Goal: Use online tool/utility: Utilize a website feature to perform a specific function

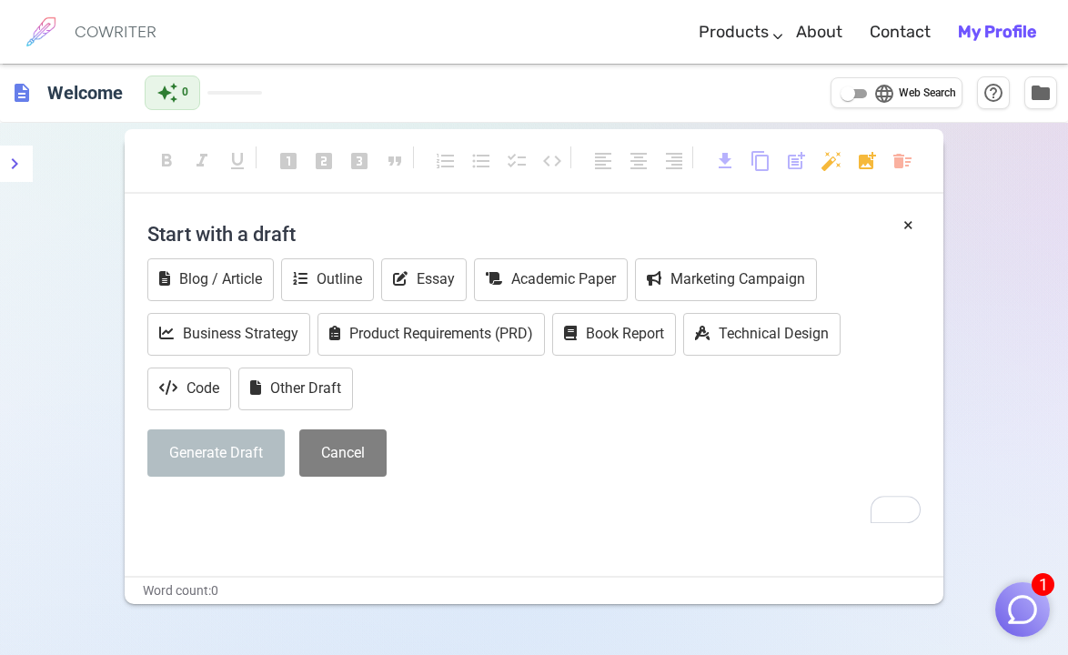
click at [191, 216] on h4 "Start with a draft" at bounding box center [533, 234] width 773 height 44
click at [214, 226] on h4 "Start with a draft" at bounding box center [533, 234] width 773 height 44
click at [304, 227] on h4 "Start with a draft" at bounding box center [533, 234] width 773 height 44
click at [421, 475] on div "Generate Draft Cancel" at bounding box center [533, 453] width 773 height 48
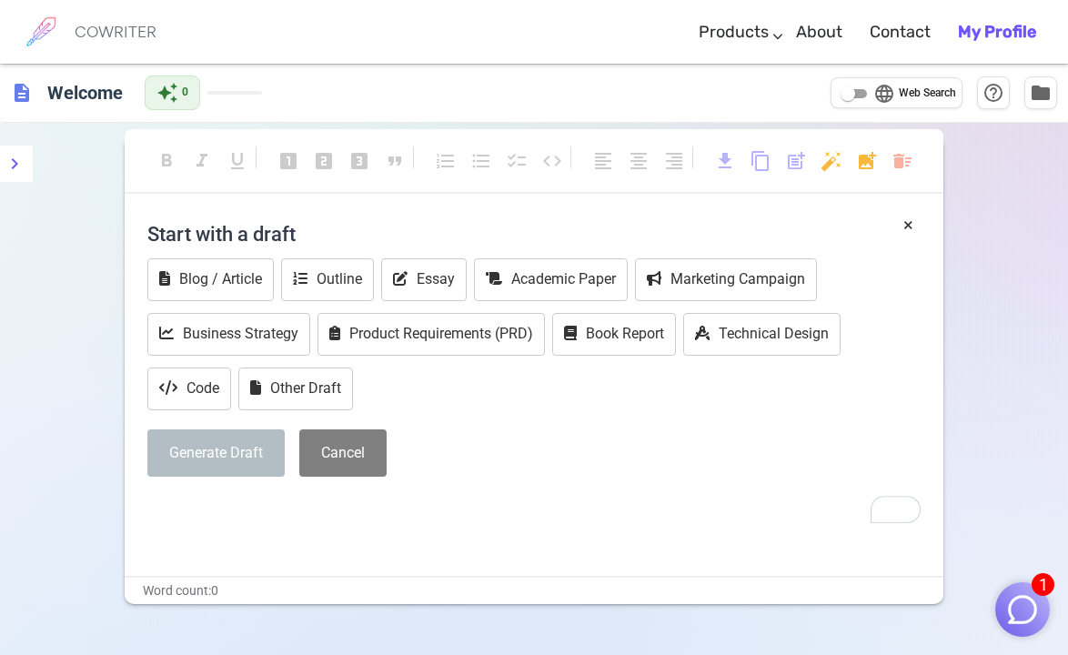
click at [385, 381] on div "Blog / Article Outline Essay Academic Paper Marketing Campaign Business Strateg…" at bounding box center [533, 336] width 773 height 156
click at [208, 288] on button "Blog / Article" at bounding box center [210, 279] width 126 height 43
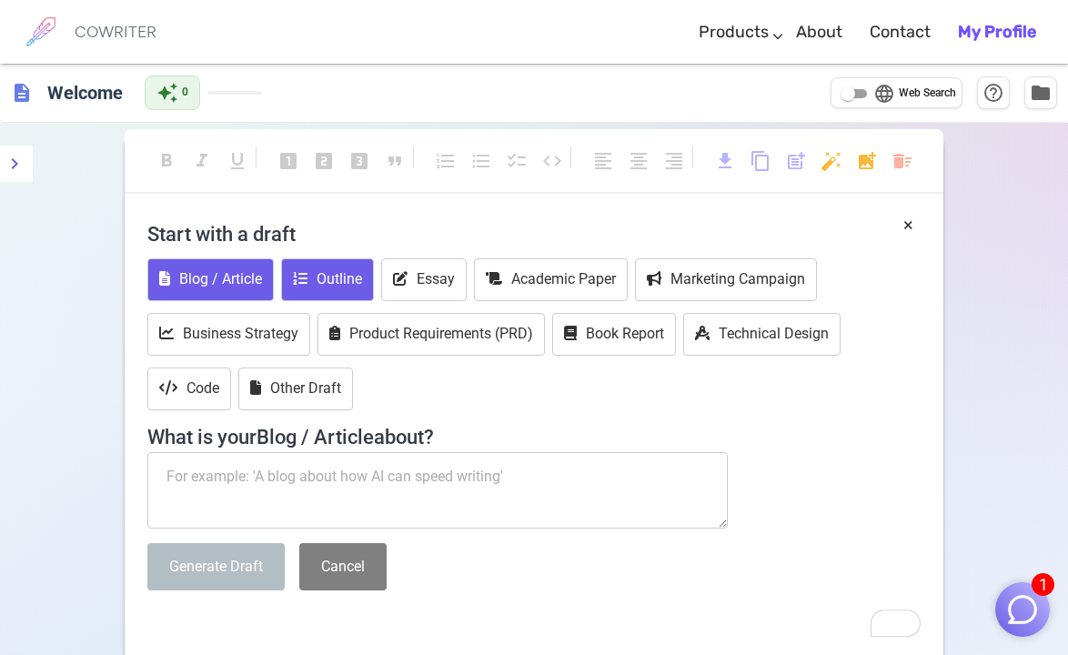
click at [296, 291] on button "Outline" at bounding box center [327, 279] width 93 height 43
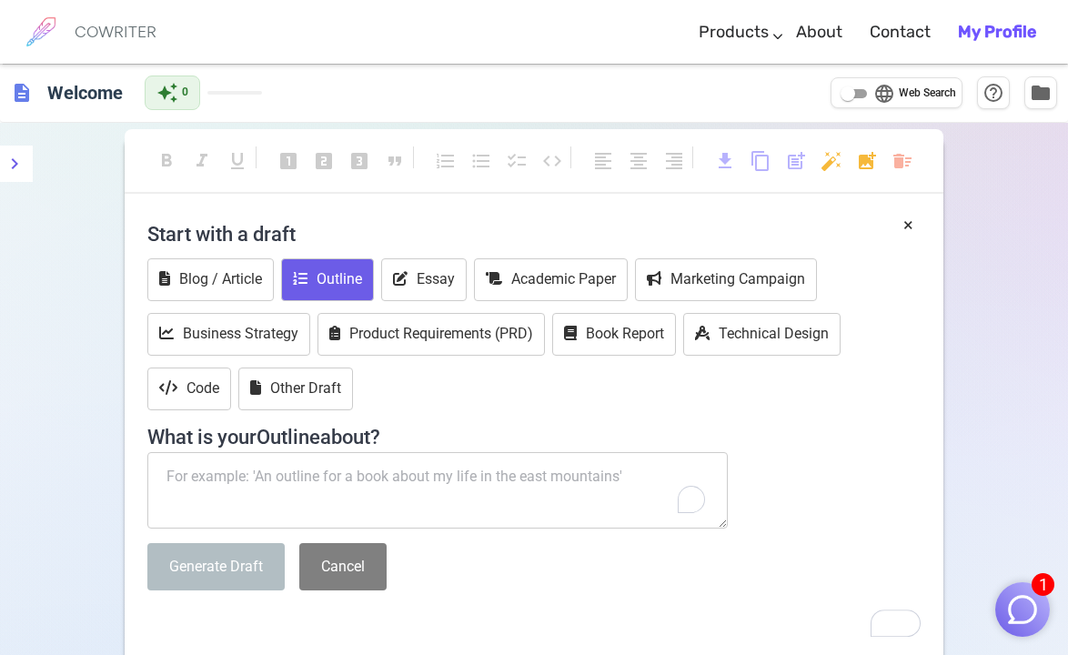
click at [392, 477] on textarea "To enrich screen reader interactions, please activate Accessibility in Grammarl…" at bounding box center [437, 490] width 580 height 76
paste textarea "Can you help me to create a message regarding two concerns of the costumer from…"
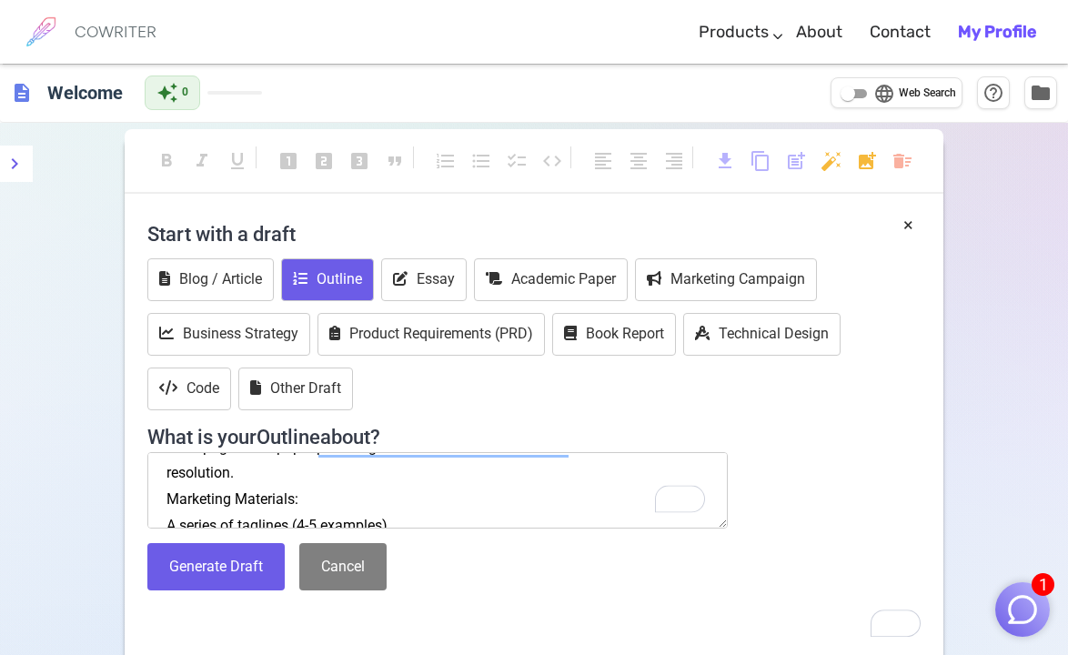
scroll to position [188, 0]
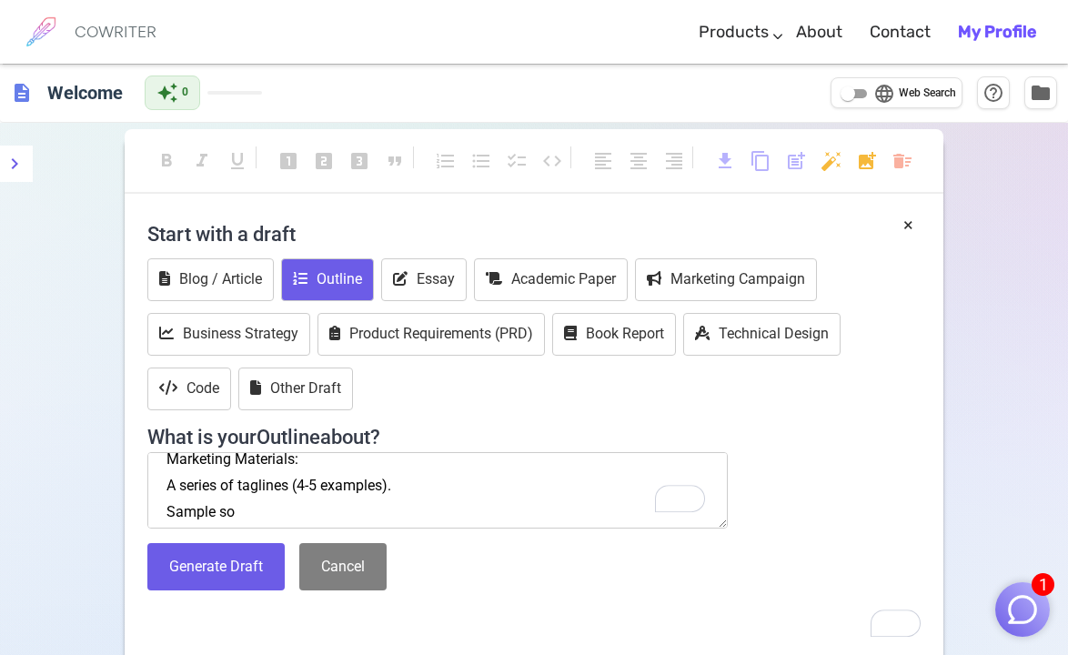
paste textarea "cial media post copy (3-5 posts on each of the two platforms you analyzed in St…"
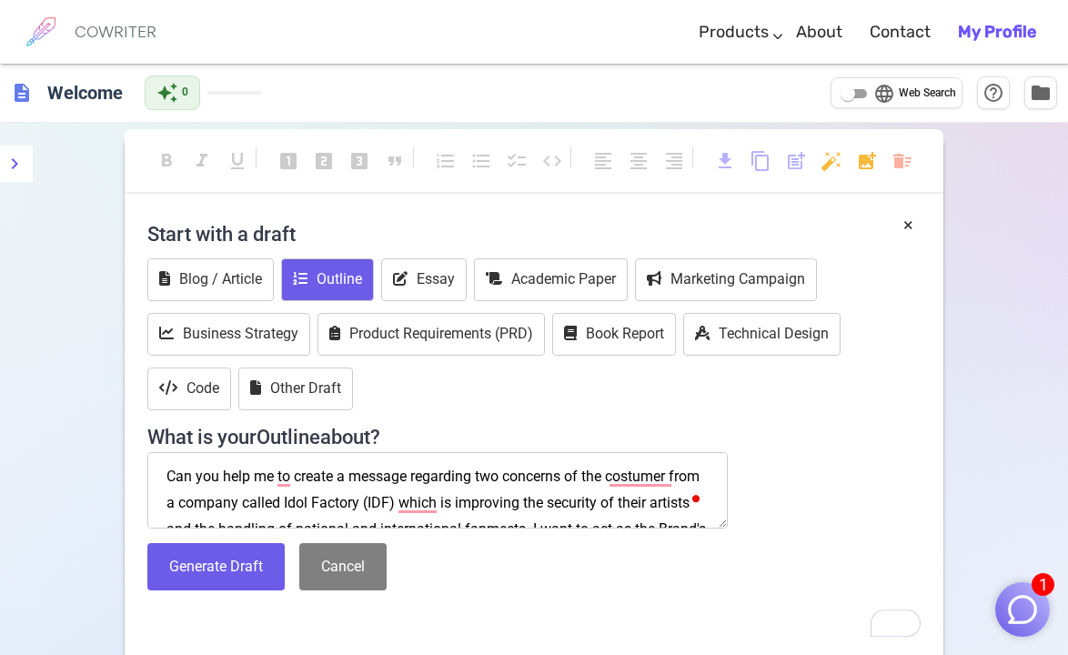
click at [473, 475] on textarea "Can you help me to create a message regarding two concerns of the costumer from…" at bounding box center [437, 490] width 580 height 76
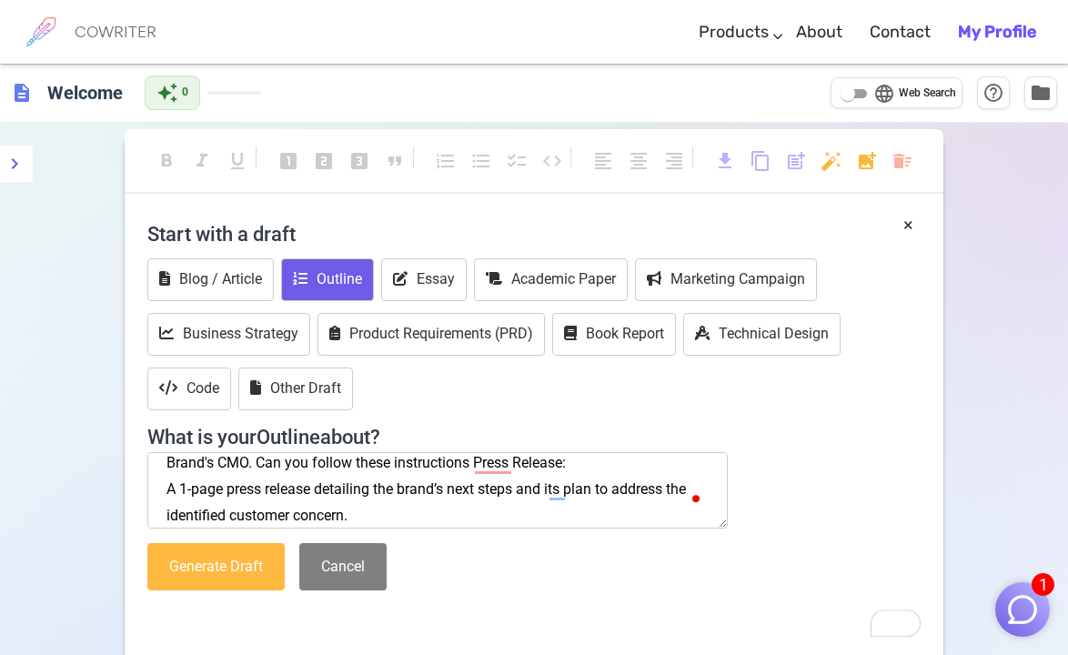
type textarea "Can you help me to create a message ADRESSING two concerns of the costumer from…"
click at [220, 563] on button "Generate Draft" at bounding box center [215, 567] width 137 height 48
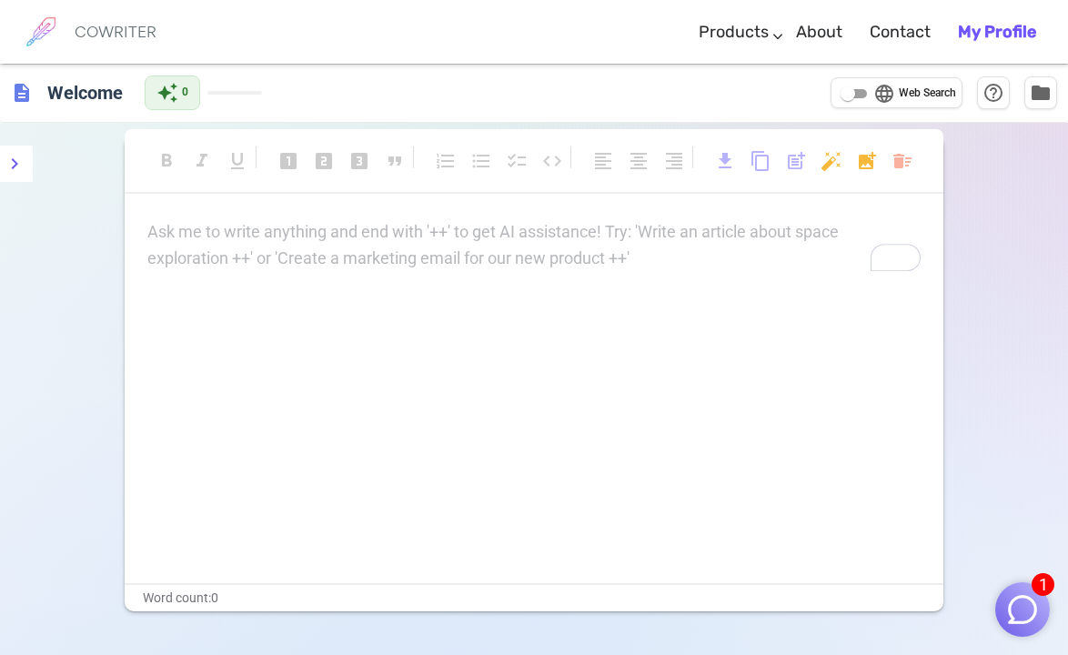
click at [257, 236] on p "Ask me to write anything and end with '++' to get AI assistance! Try: 'Write an…" at bounding box center [533, 232] width 773 height 26
click at [340, 265] on div "Ask me to write anything and end with '++' to get AI assistance! Try: 'Write an…" at bounding box center [533, 245] width 773 height 53
click at [748, 345] on div "Ask me to write anything and end with '++' to get AI assistance! Try: 'Write an…" at bounding box center [534, 401] width 819 height 364
click at [396, 255] on div "Ask me to write anything and end with '++' to get AI assistance! Try: 'Write an…" at bounding box center [533, 245] width 773 height 53
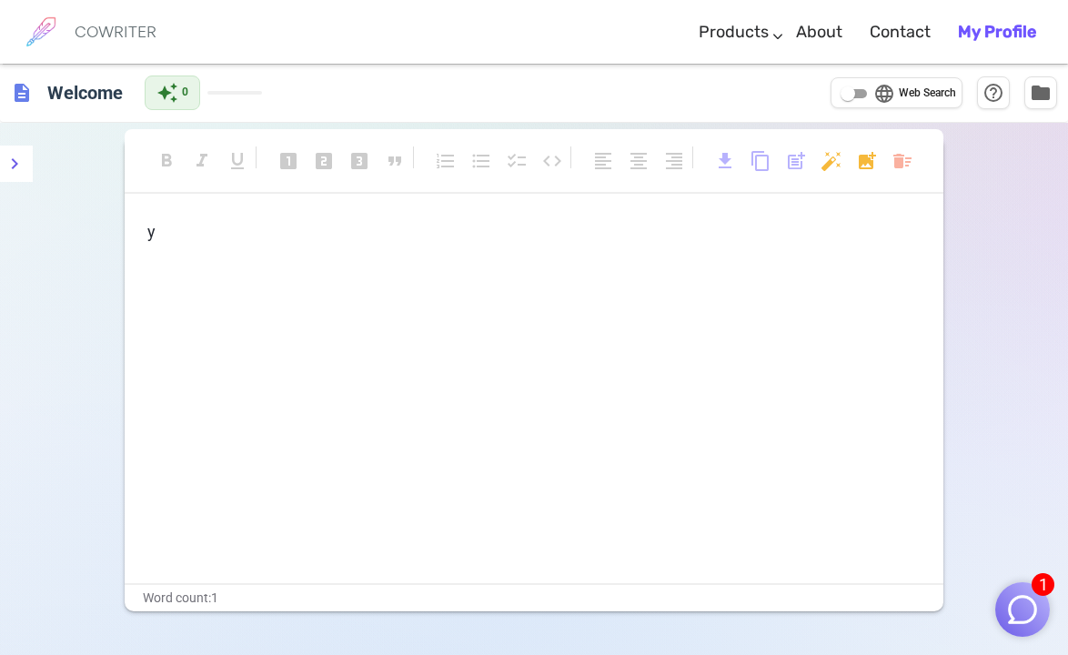
click at [178, 228] on p "y" at bounding box center [533, 232] width 773 height 26
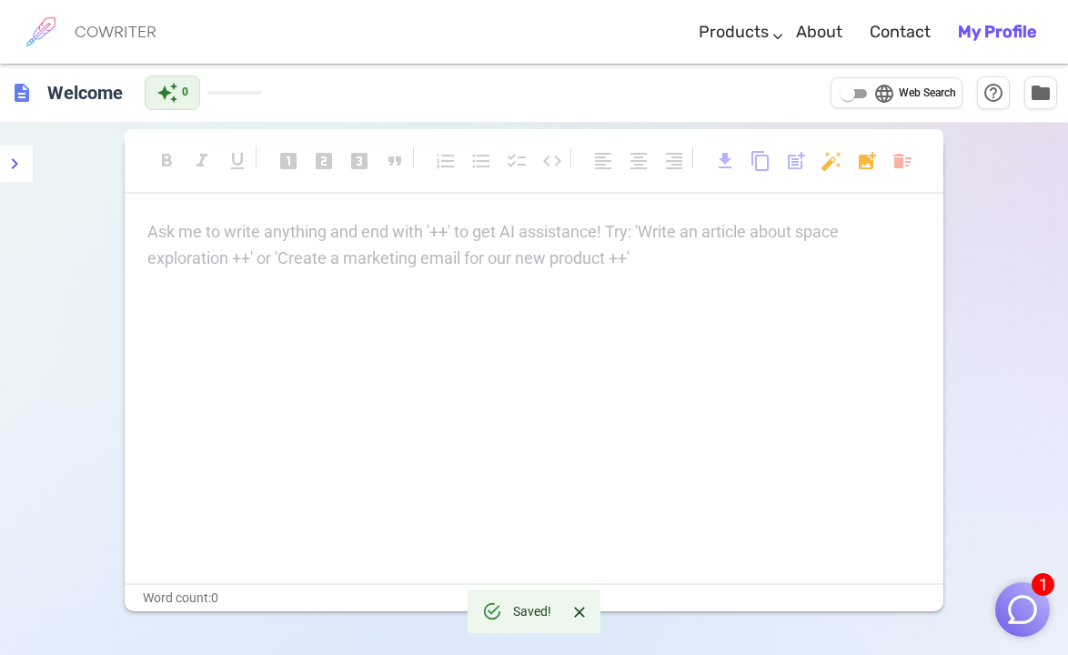
paste div
